Goal: Check status: Check status

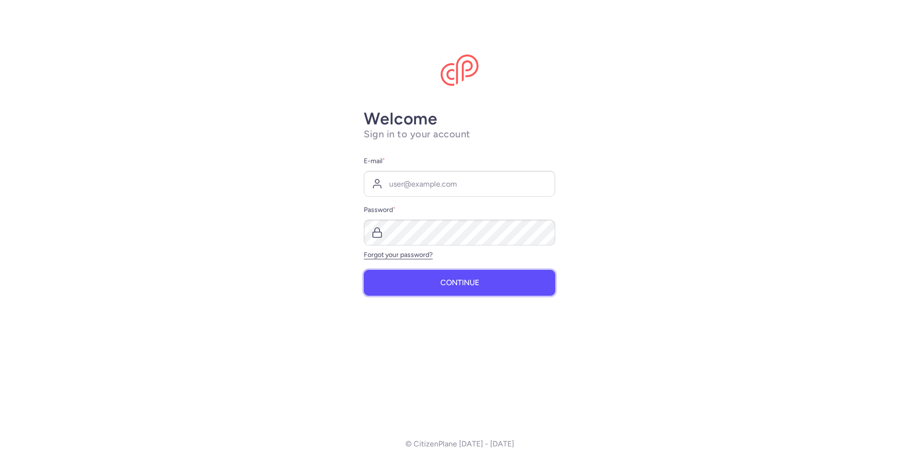
click at [457, 280] on span "Continue" at bounding box center [459, 282] width 39 height 9
click at [439, 181] on input "E-mail *" at bounding box center [459, 184] width 191 height 26
type input "[EMAIL_ADDRESS][DOMAIN_NAME]"
click at [464, 279] on span "Continue" at bounding box center [459, 282] width 39 height 9
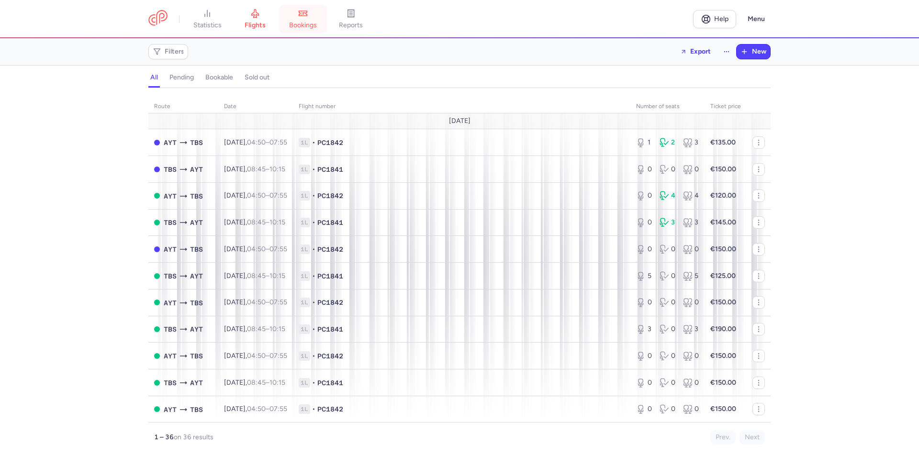
click at [294, 14] on link "bookings" at bounding box center [303, 19] width 48 height 21
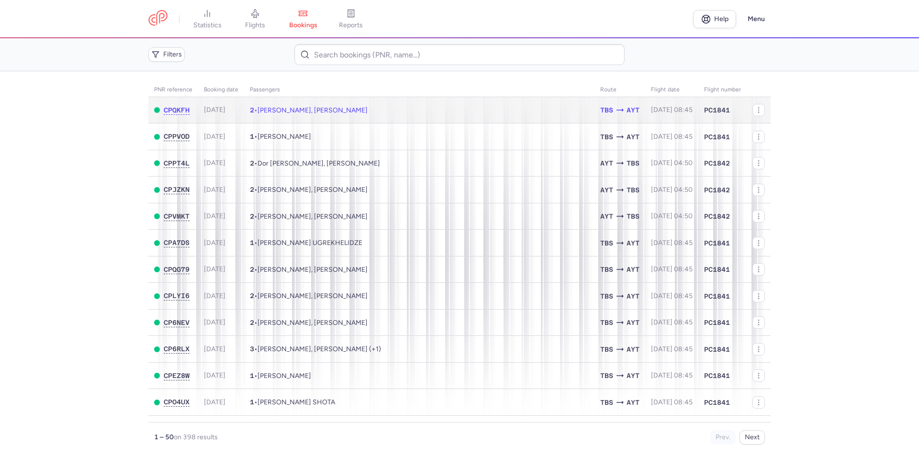
click at [402, 110] on td "2 • [PERSON_NAME], [PERSON_NAME]" at bounding box center [419, 110] width 350 height 26
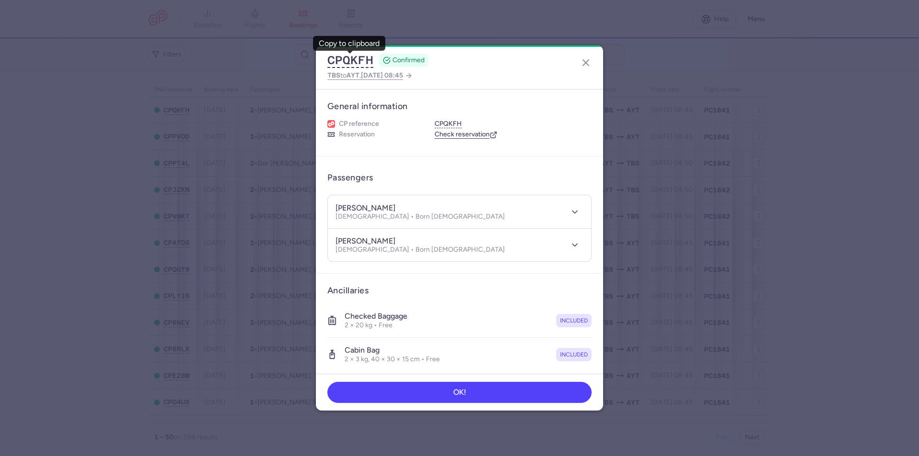
click at [348, 210] on h4 "[PERSON_NAME]" at bounding box center [365, 208] width 60 height 10
copy h4 "[PERSON_NAME]"
click at [388, 209] on h4 "[PERSON_NAME]" at bounding box center [365, 208] width 60 height 10
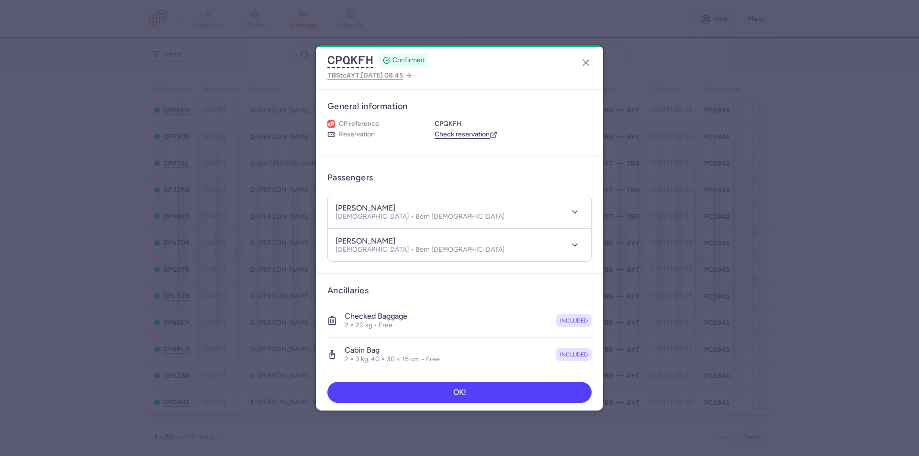
copy h4 "[PERSON_NAME]"
click at [344, 236] on div "[PERSON_NAME]" at bounding box center [419, 241] width 169 height 10
copy h4 "[PERSON_NAME]"
click at [375, 236] on h4 "[PERSON_NAME]" at bounding box center [365, 241] width 60 height 10
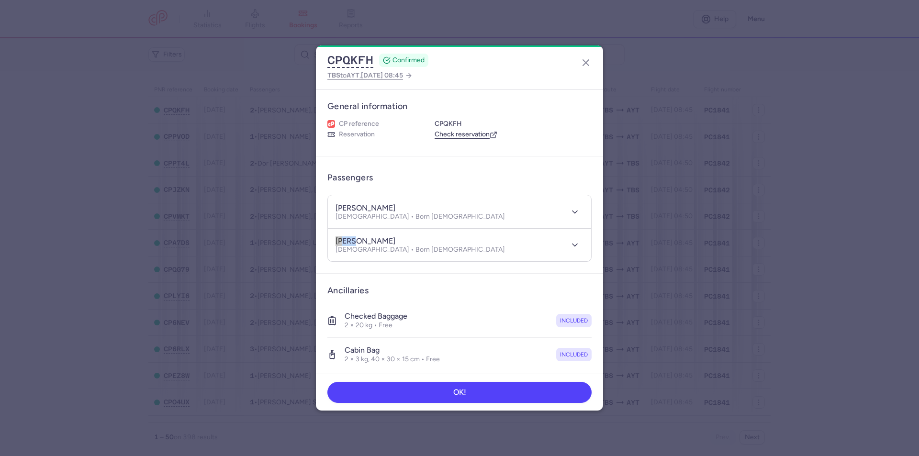
click at [375, 236] on h4 "[PERSON_NAME]" at bounding box center [365, 241] width 60 height 10
click at [387, 238] on h4 "[PERSON_NAME]" at bounding box center [365, 241] width 60 height 10
click at [378, 239] on h4 "[PERSON_NAME]" at bounding box center [365, 241] width 60 height 10
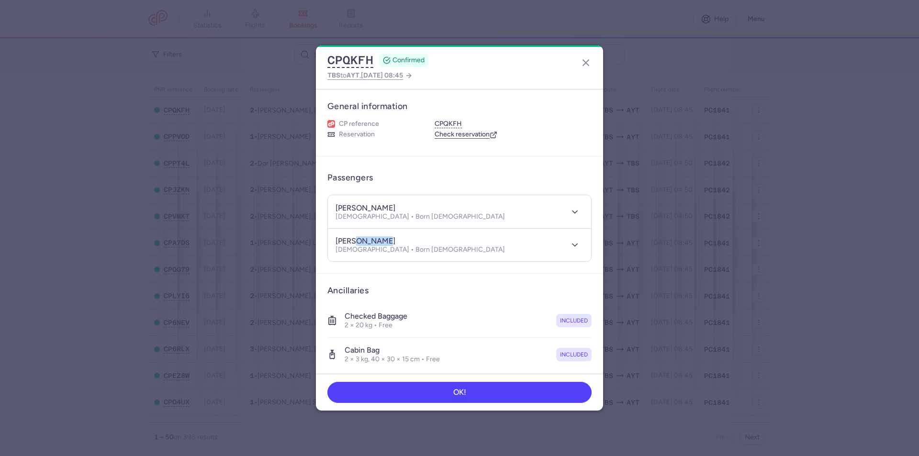
copy h4 "[PERSON_NAME]"
click at [350, 203] on h4 "[PERSON_NAME]" at bounding box center [365, 208] width 60 height 10
copy h4 "[PERSON_NAME]"
click at [383, 211] on h4 "[PERSON_NAME]" at bounding box center [365, 208] width 60 height 10
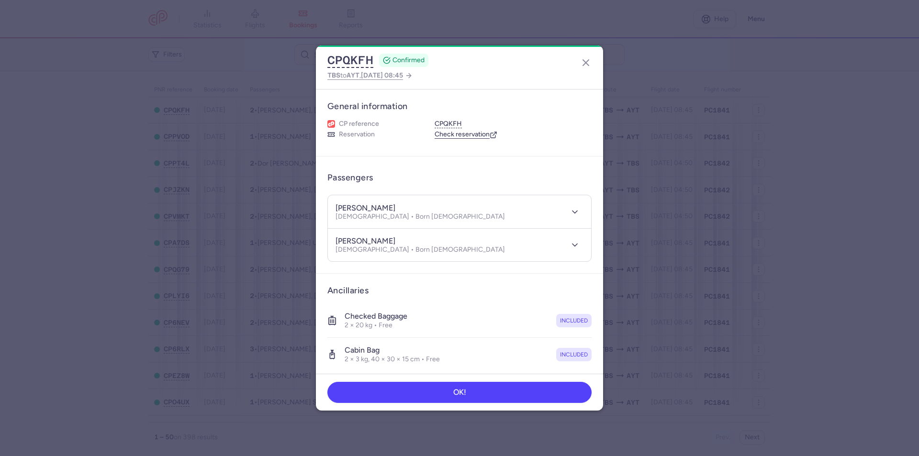
click at [383, 211] on h4 "[PERSON_NAME]" at bounding box center [365, 208] width 60 height 10
copy h4 "[PERSON_NAME]"
click at [340, 237] on h4 "[PERSON_NAME]" at bounding box center [365, 241] width 60 height 10
copy h4 "[PERSON_NAME]"
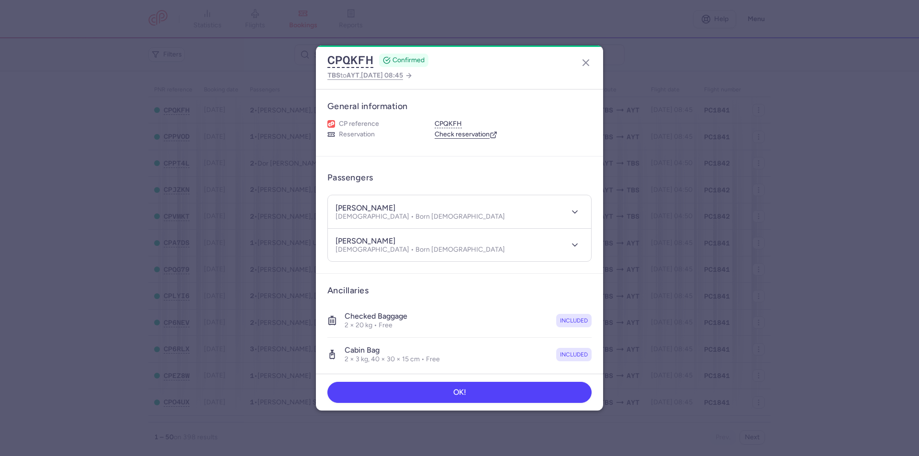
click at [375, 243] on h4 "[PERSON_NAME]" at bounding box center [365, 241] width 60 height 10
copy h4 "[PERSON_NAME]"
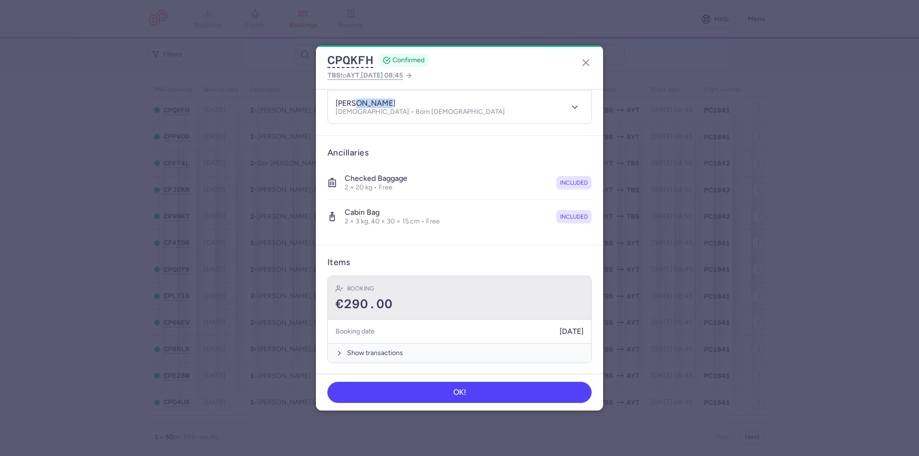
scroll to position [139, 0]
